Goal: Task Accomplishment & Management: Complete application form

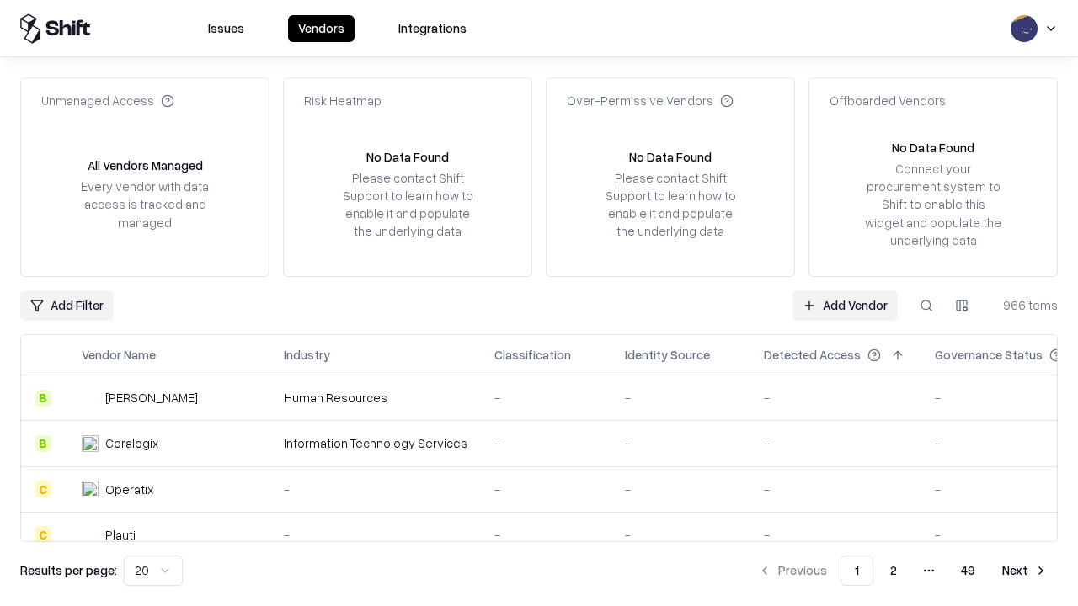
click at [845, 305] on link "Add Vendor" at bounding box center [844, 306] width 105 height 30
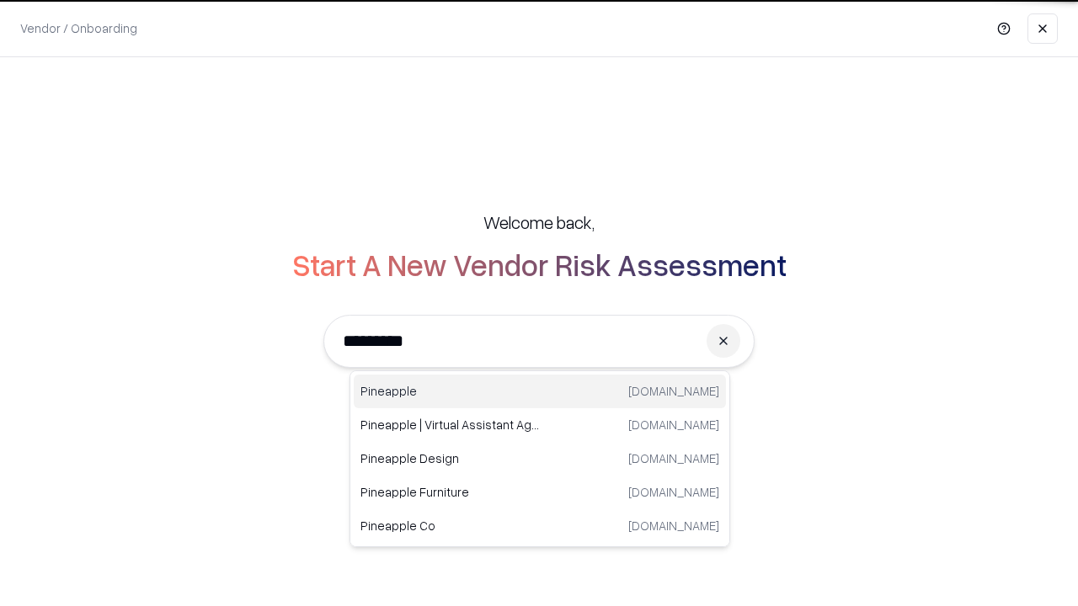
click at [540, 392] on div "Pineapple [DOMAIN_NAME]" at bounding box center [540, 392] width 372 height 34
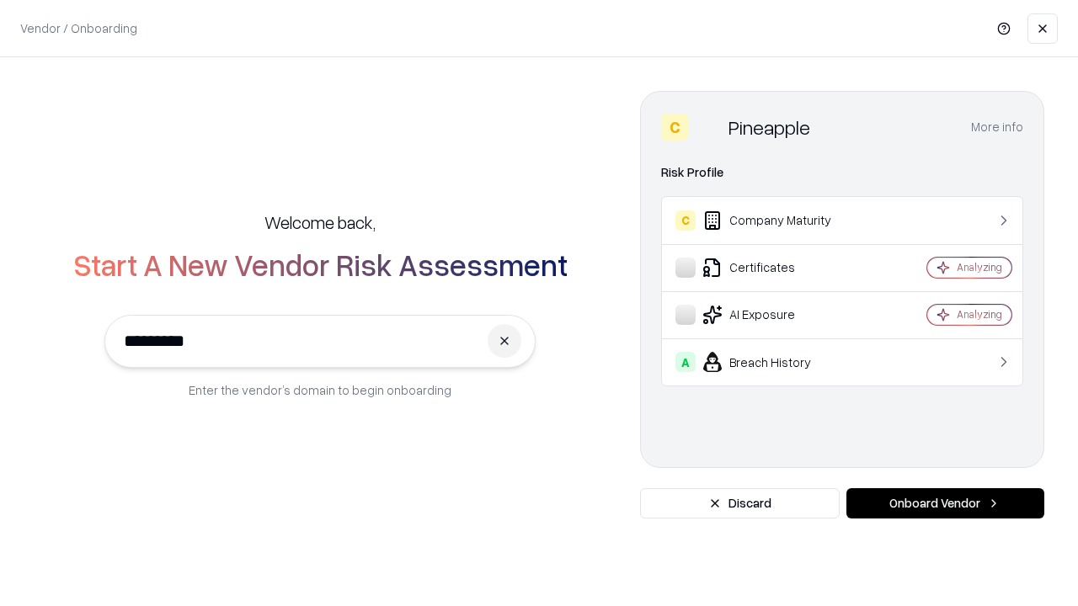
type input "*********"
click at [945, 504] on button "Onboard Vendor" at bounding box center [945, 503] width 198 height 30
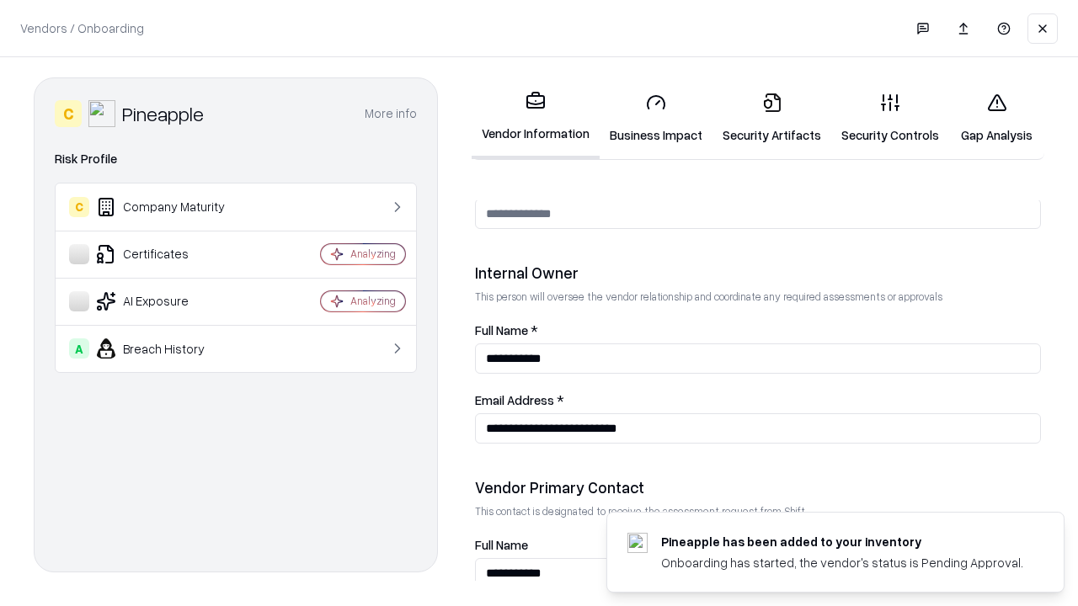
scroll to position [872, 0]
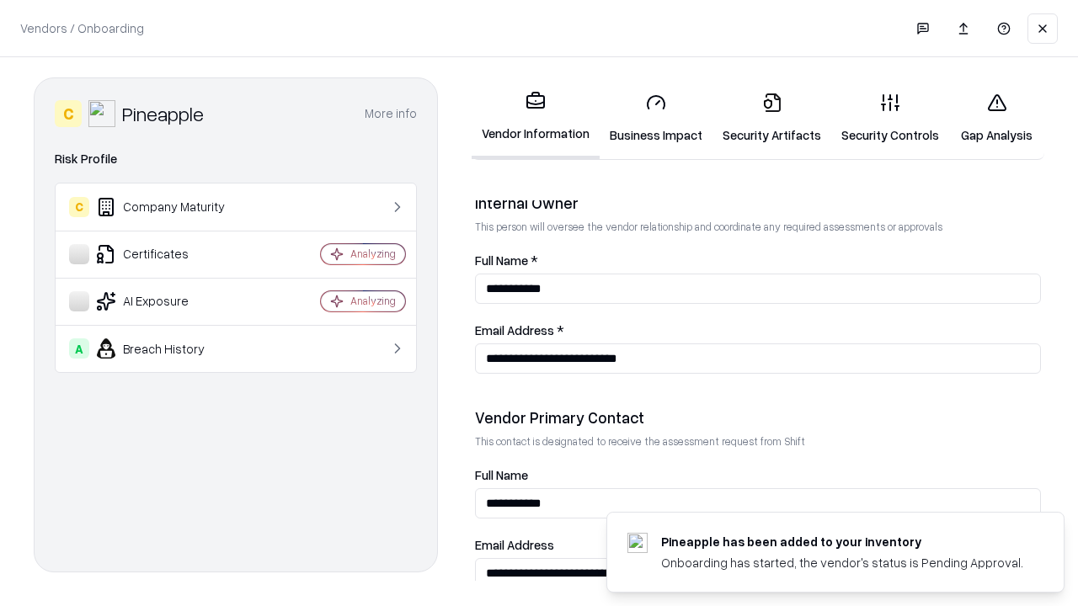
click at [656, 118] on link "Business Impact" at bounding box center [656, 118] width 113 height 78
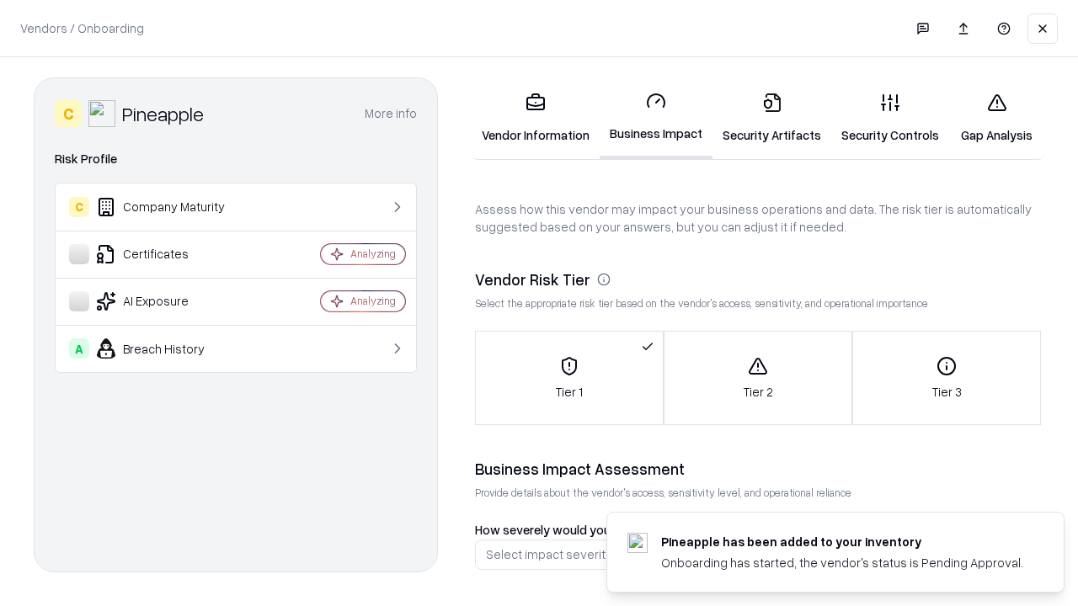
click at [996, 118] on link "Gap Analysis" at bounding box center [996, 118] width 95 height 78
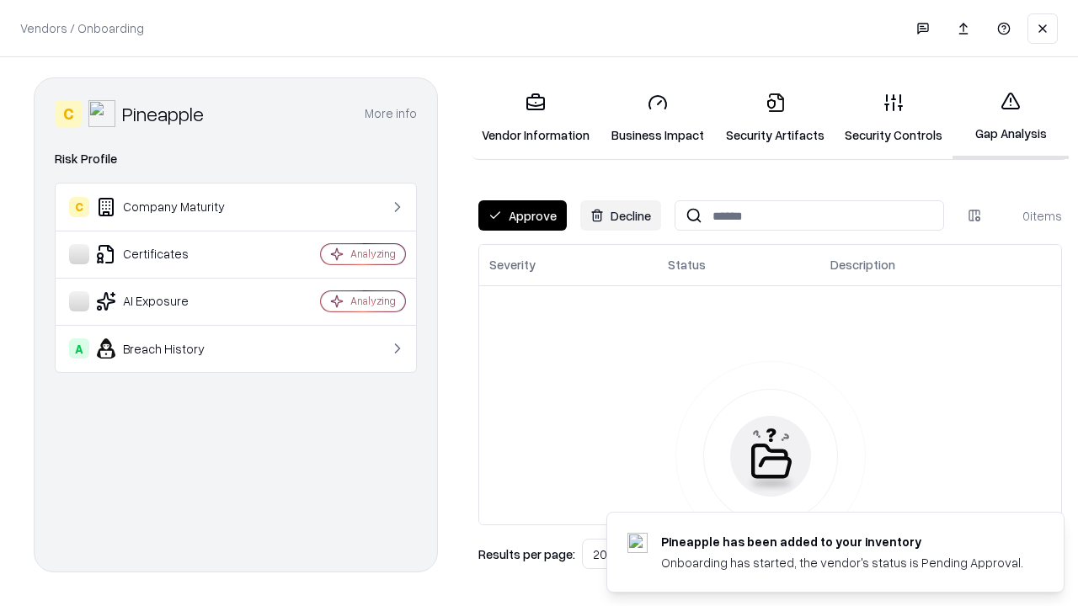
click at [522, 216] on button "Approve" at bounding box center [522, 215] width 88 height 30
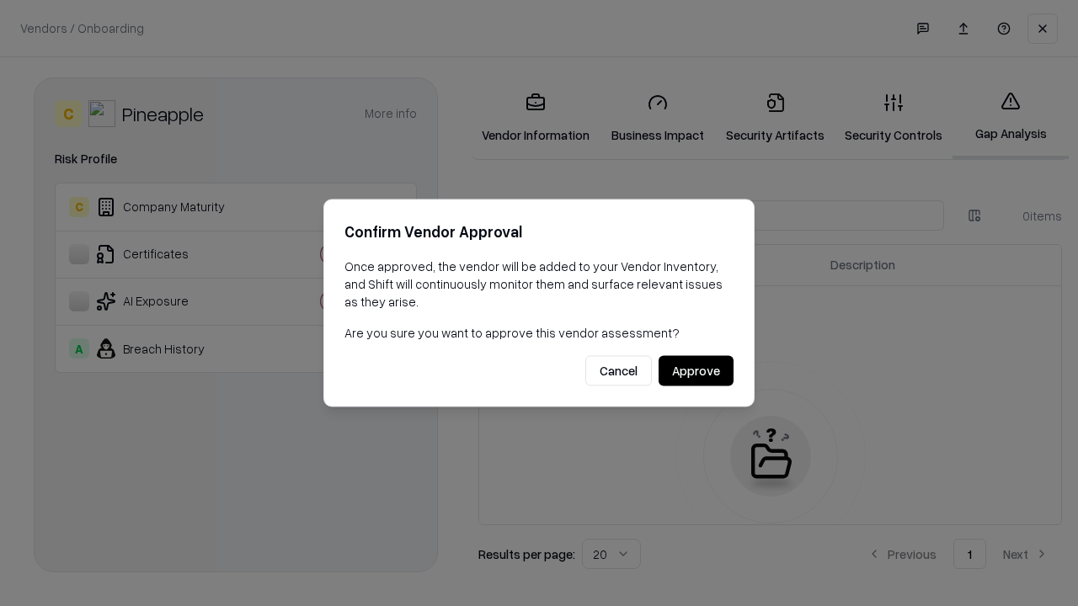
click at [696, 371] on button "Approve" at bounding box center [696, 371] width 75 height 30
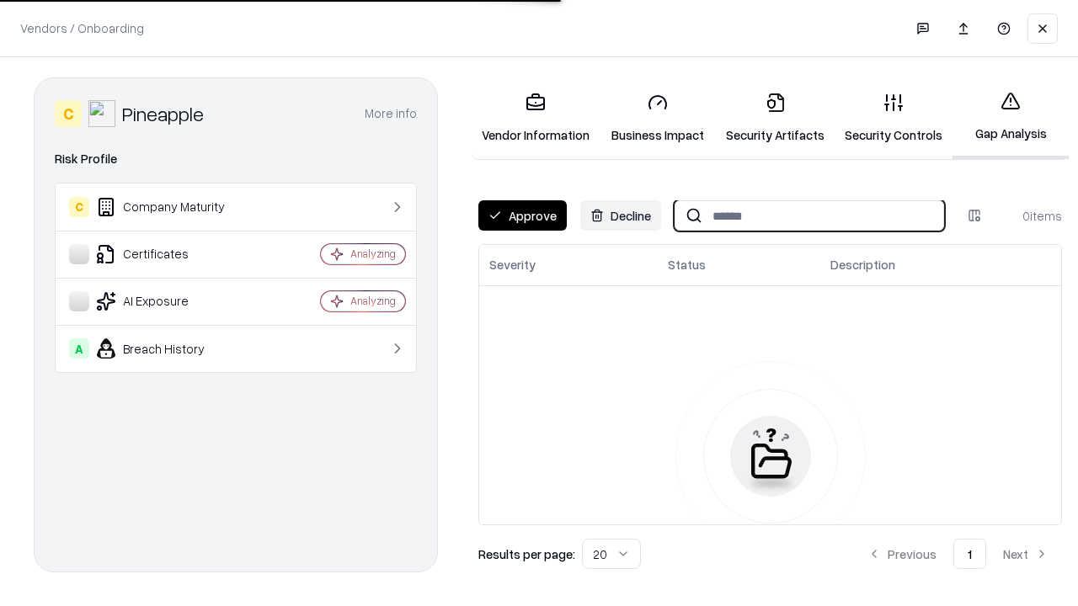
type input "*********"
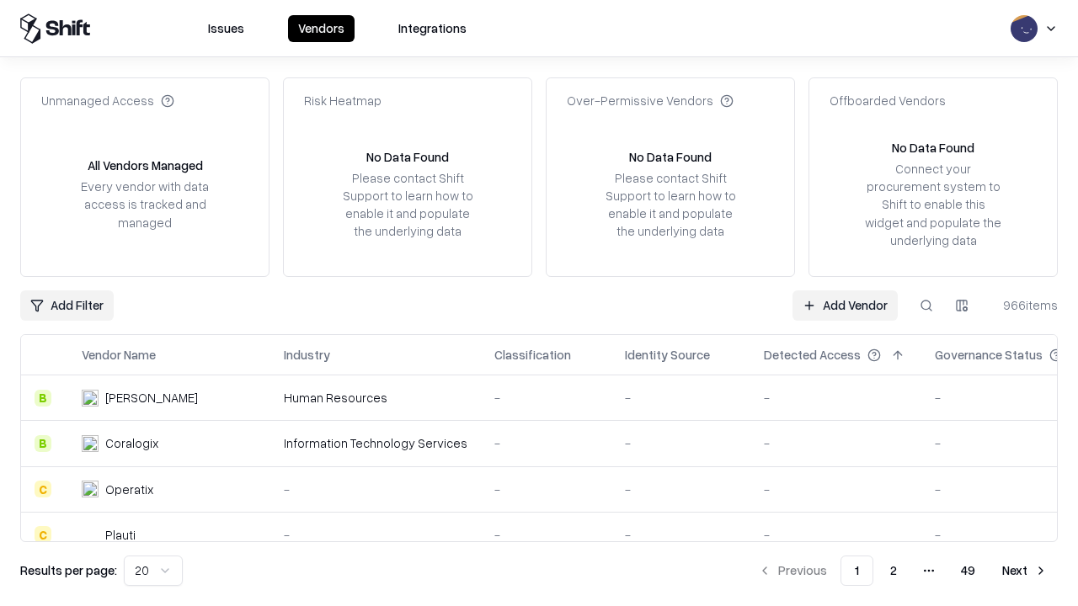
click at [845, 305] on link "Add Vendor" at bounding box center [844, 306] width 105 height 30
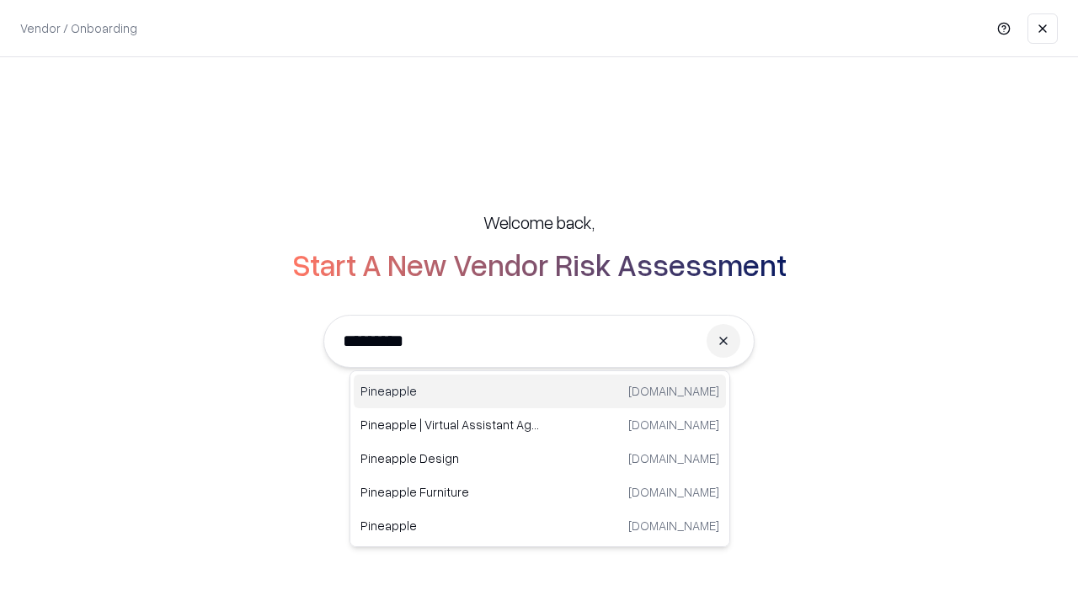
click at [540, 392] on div "Pineapple [DOMAIN_NAME]" at bounding box center [540, 392] width 372 height 34
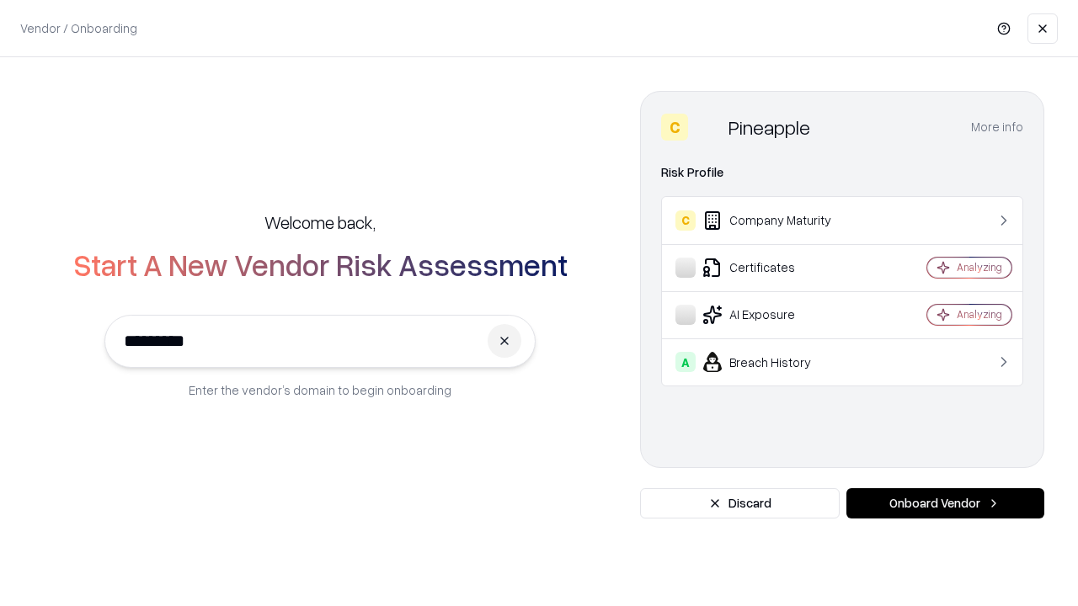
type input "*********"
click at [945, 504] on button "Onboard Vendor" at bounding box center [945, 503] width 198 height 30
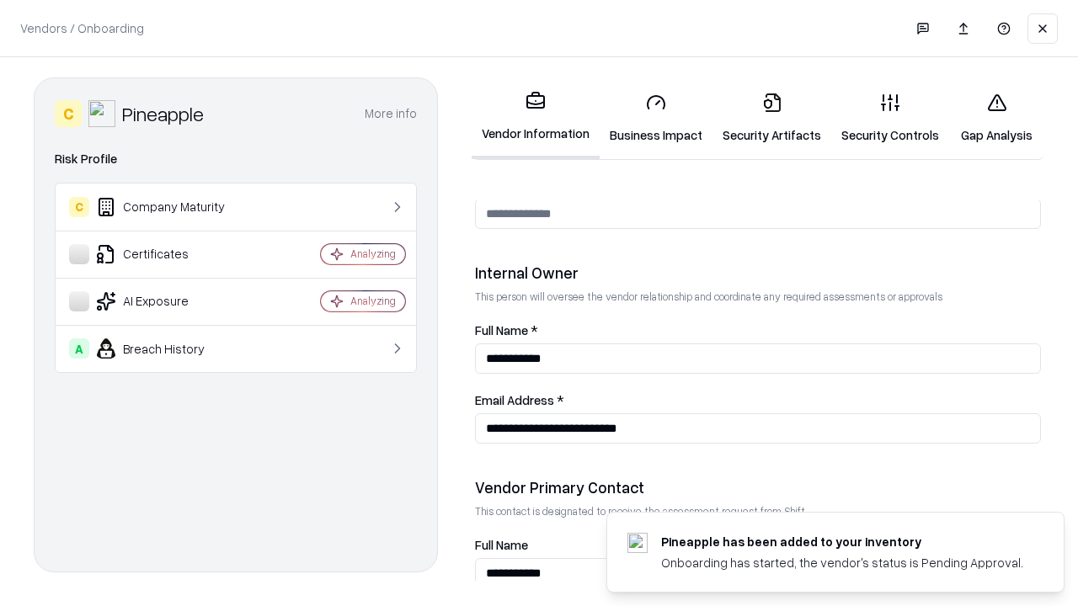
scroll to position [872, 0]
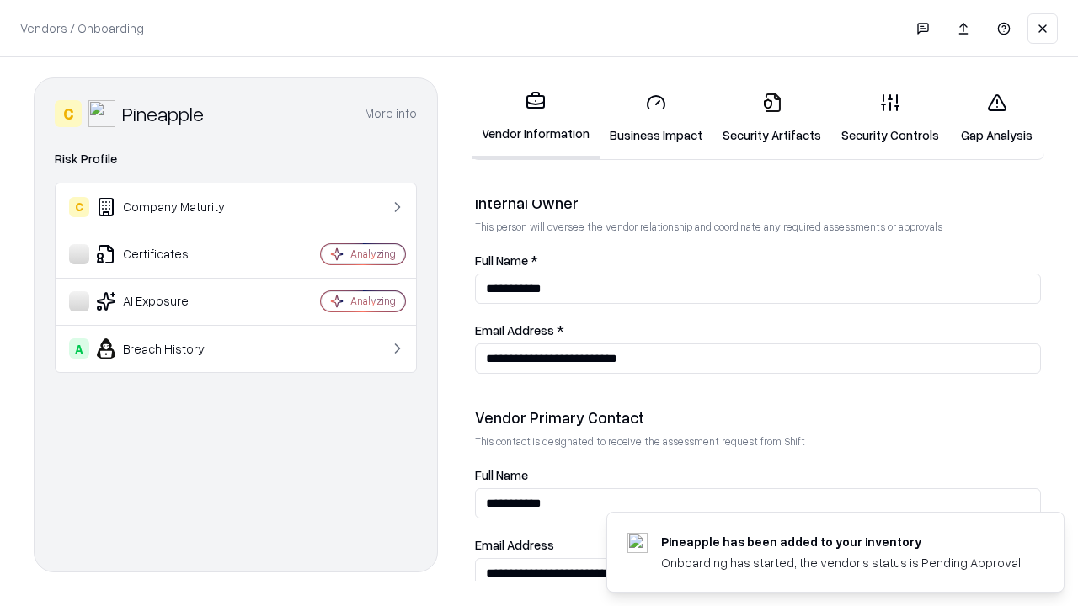
click at [996, 118] on link "Gap Analysis" at bounding box center [996, 118] width 95 height 78
